Goal: Check status: Check status

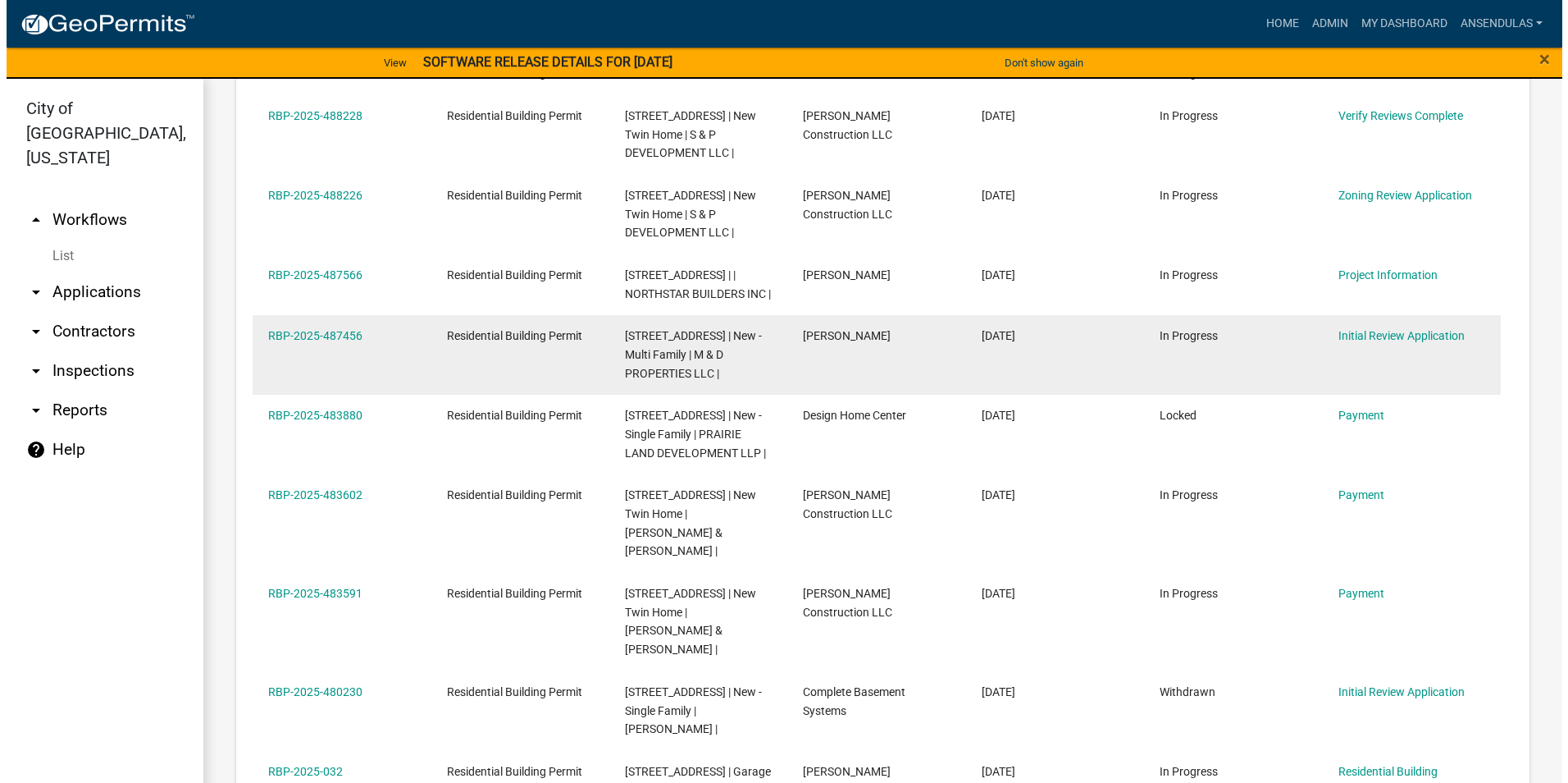
scroll to position [977, 0]
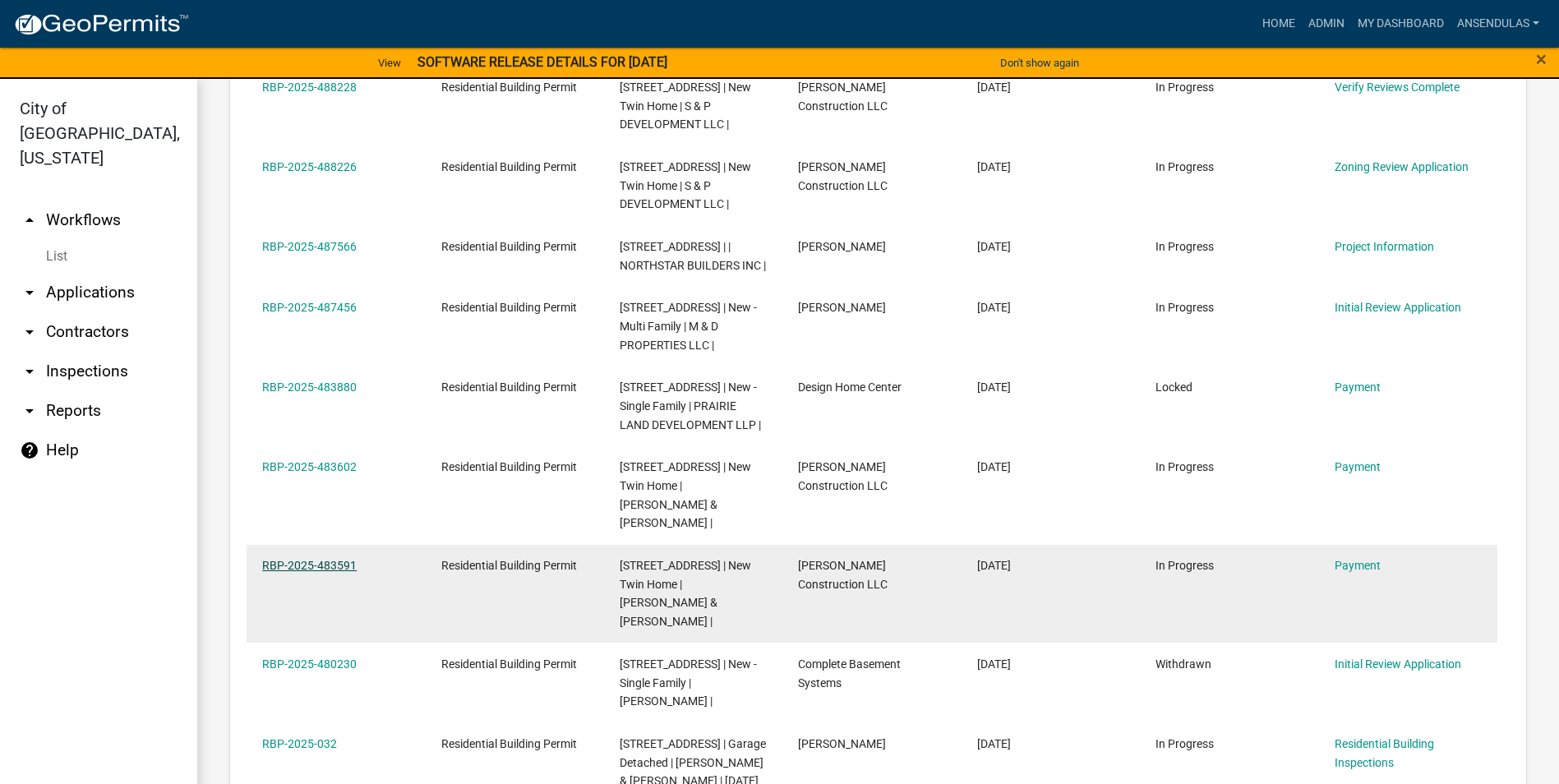
click at [286, 565] on link "RBP-2025-483591" at bounding box center [310, 565] width 95 height 13
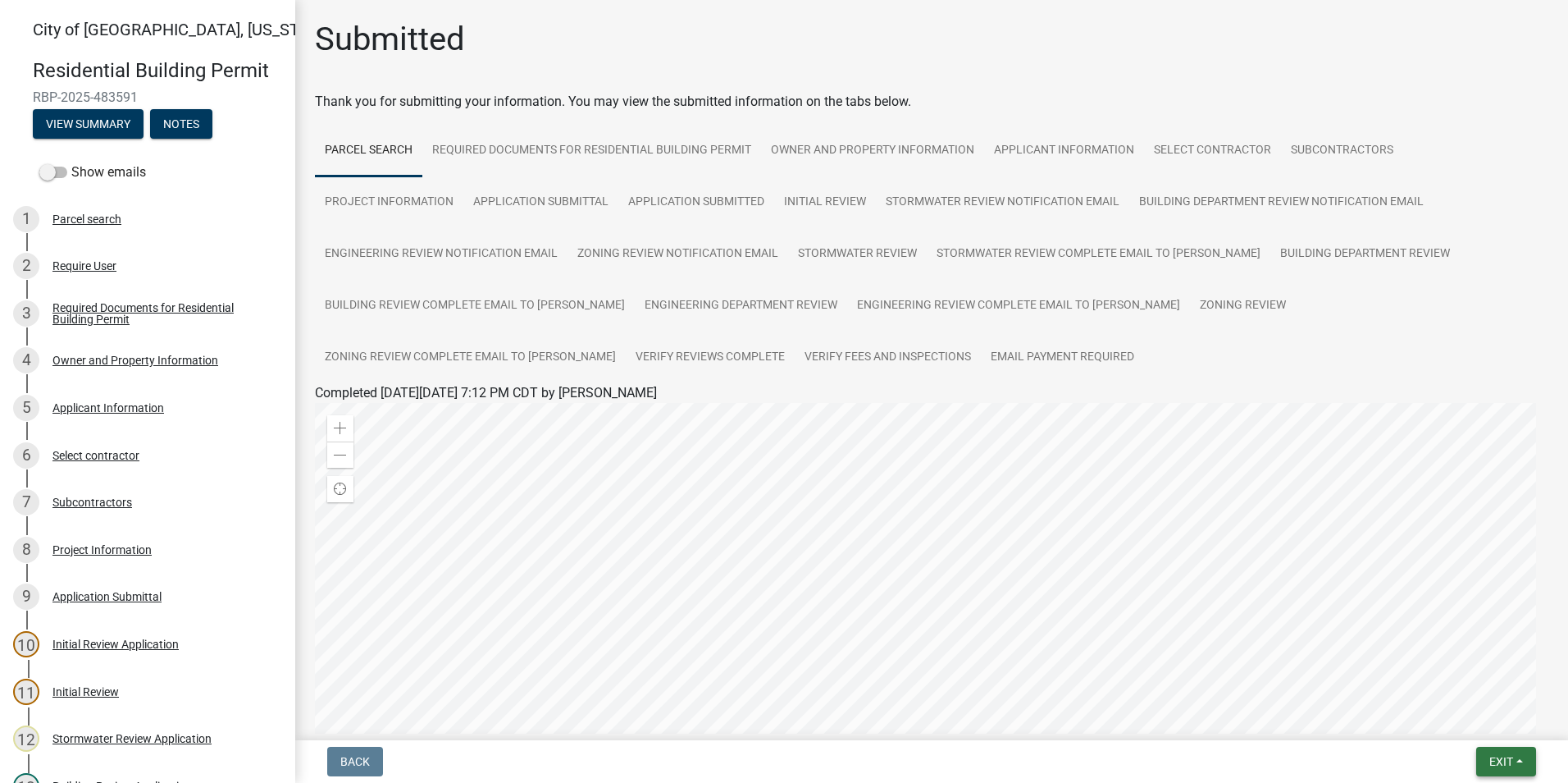
click at [1486, 762] on button "Exit" at bounding box center [1507, 762] width 60 height 30
click at [1469, 716] on button "Save & Exit" at bounding box center [1471, 719] width 131 height 39
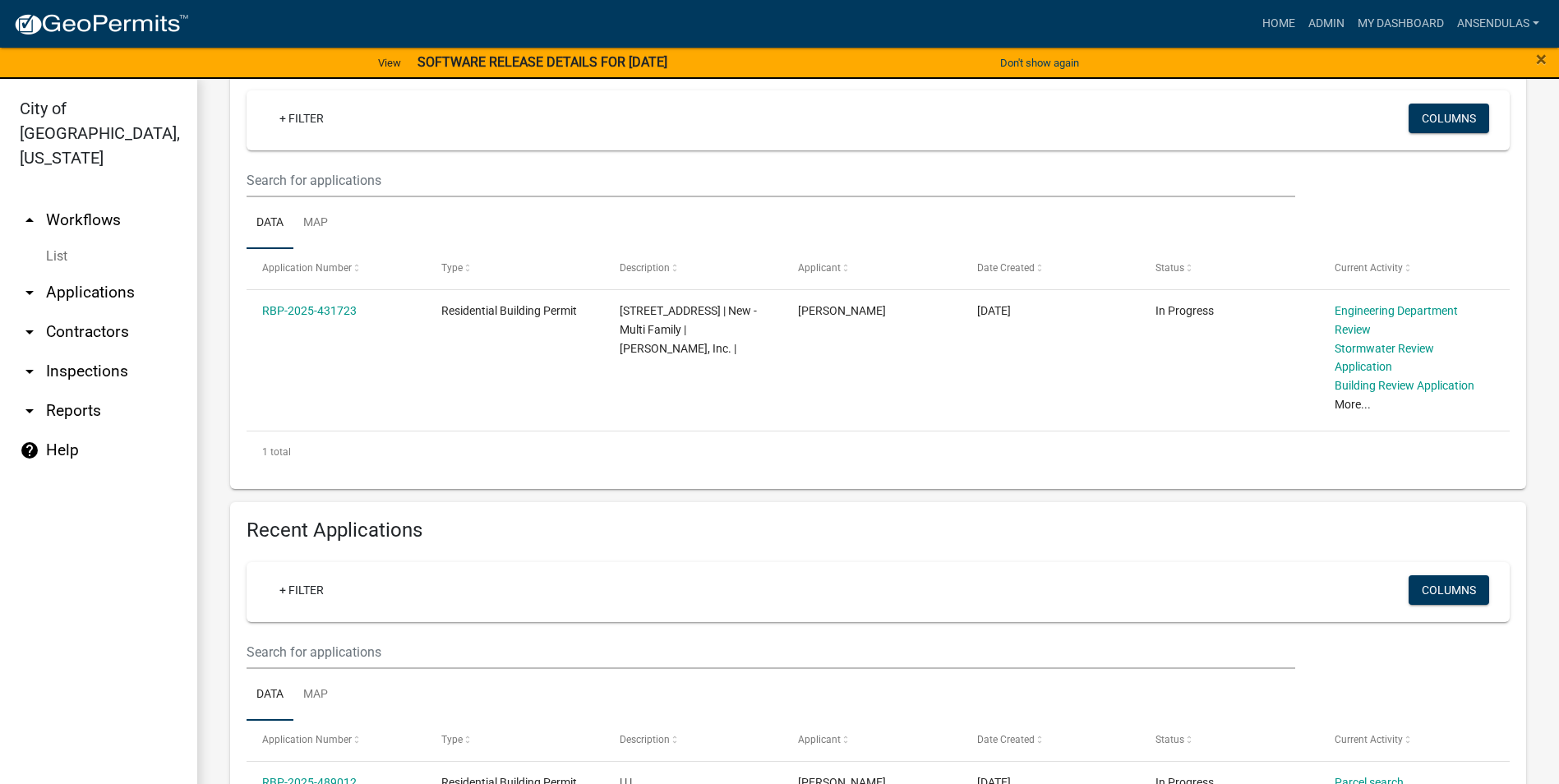
scroll to position [239, 0]
click at [1313, 24] on link "Admin" at bounding box center [1326, 24] width 49 height 32
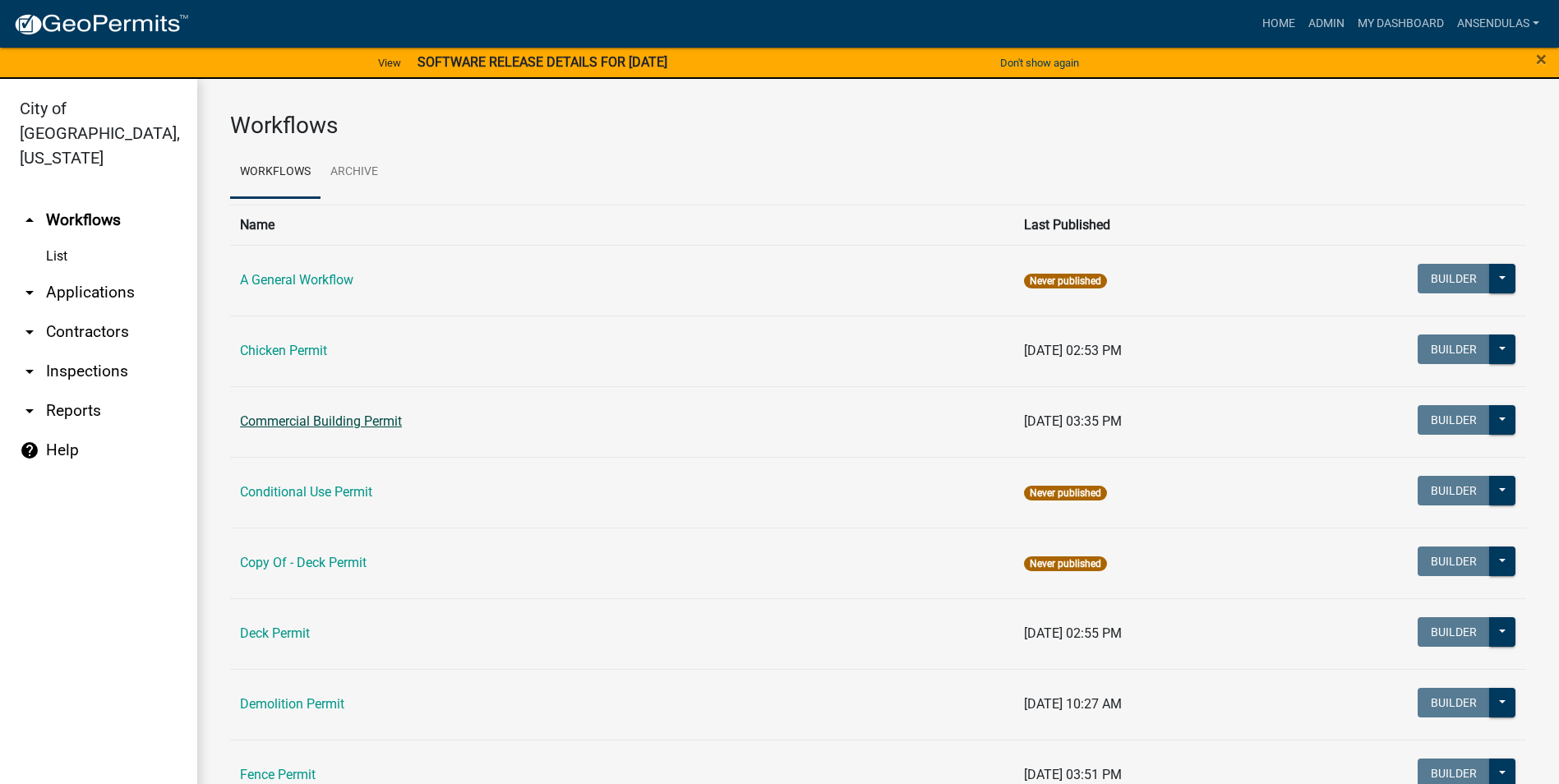
click at [368, 419] on link "Commercial Building Permit" at bounding box center [321, 420] width 162 height 16
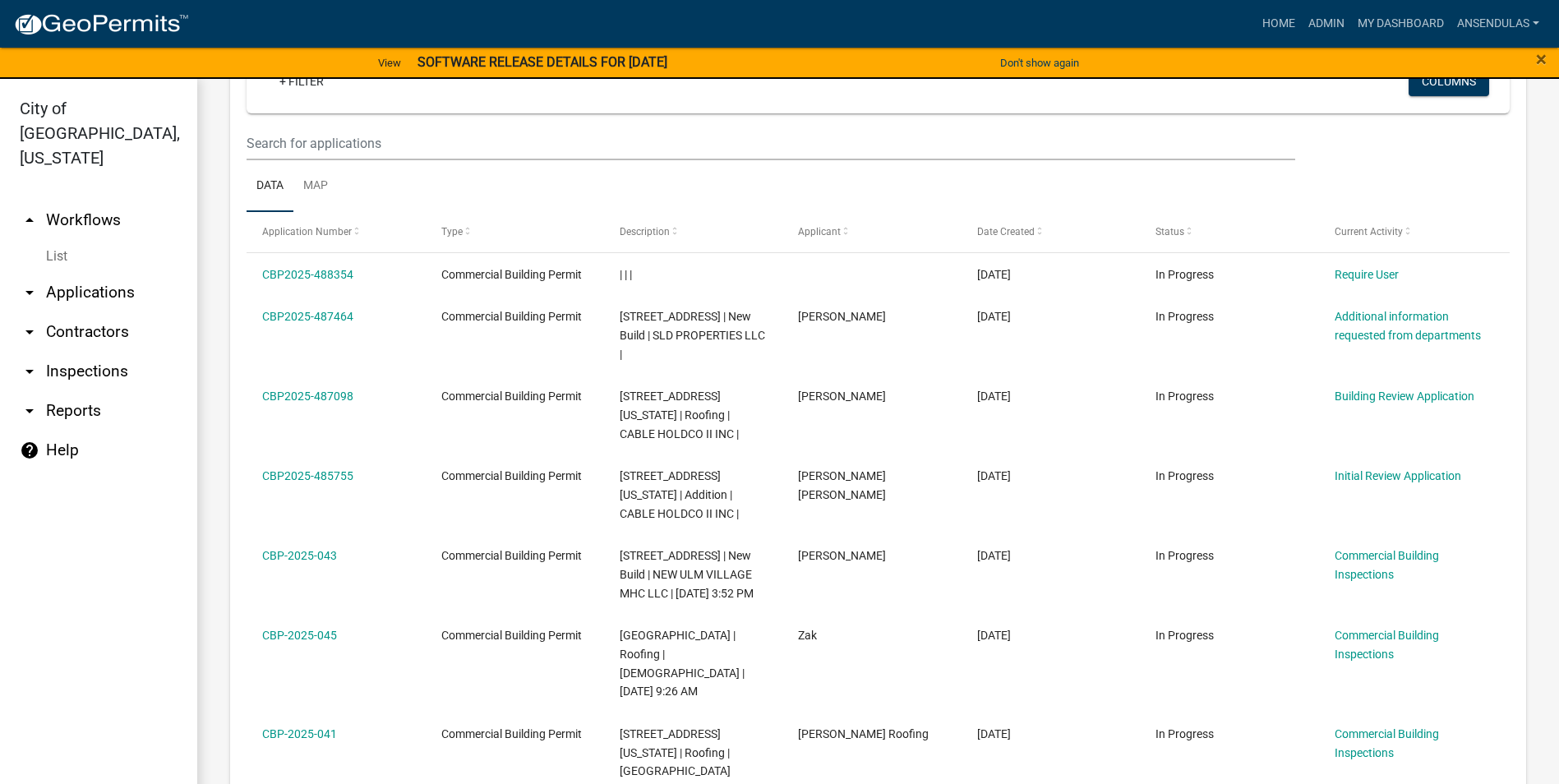
scroll to position [739, 0]
